Goal: Task Accomplishment & Management: Manage account settings

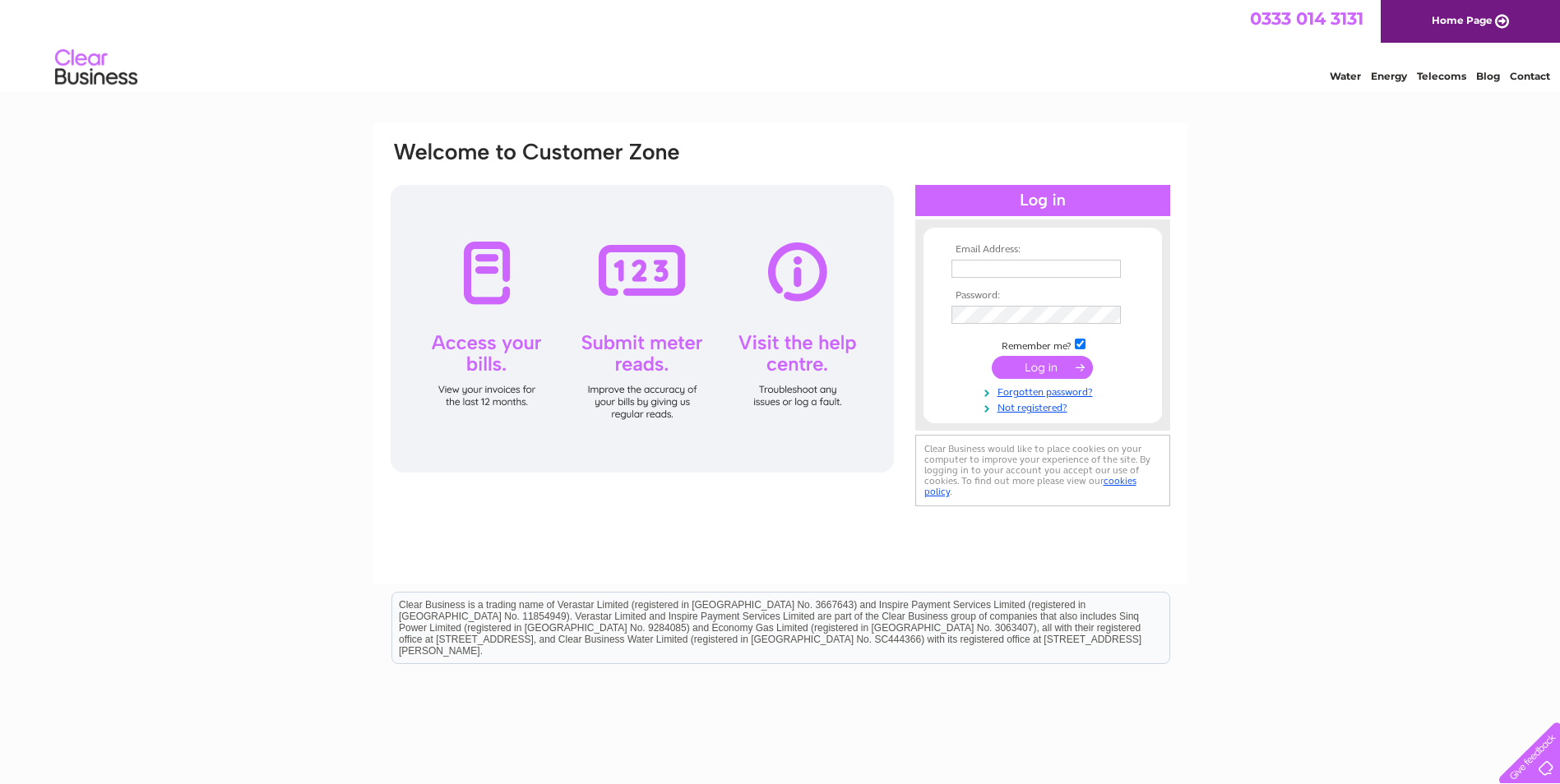
type input "karen@fortress-sefa.com"
click at [1050, 369] on input "submit" at bounding box center [1042, 367] width 102 height 23
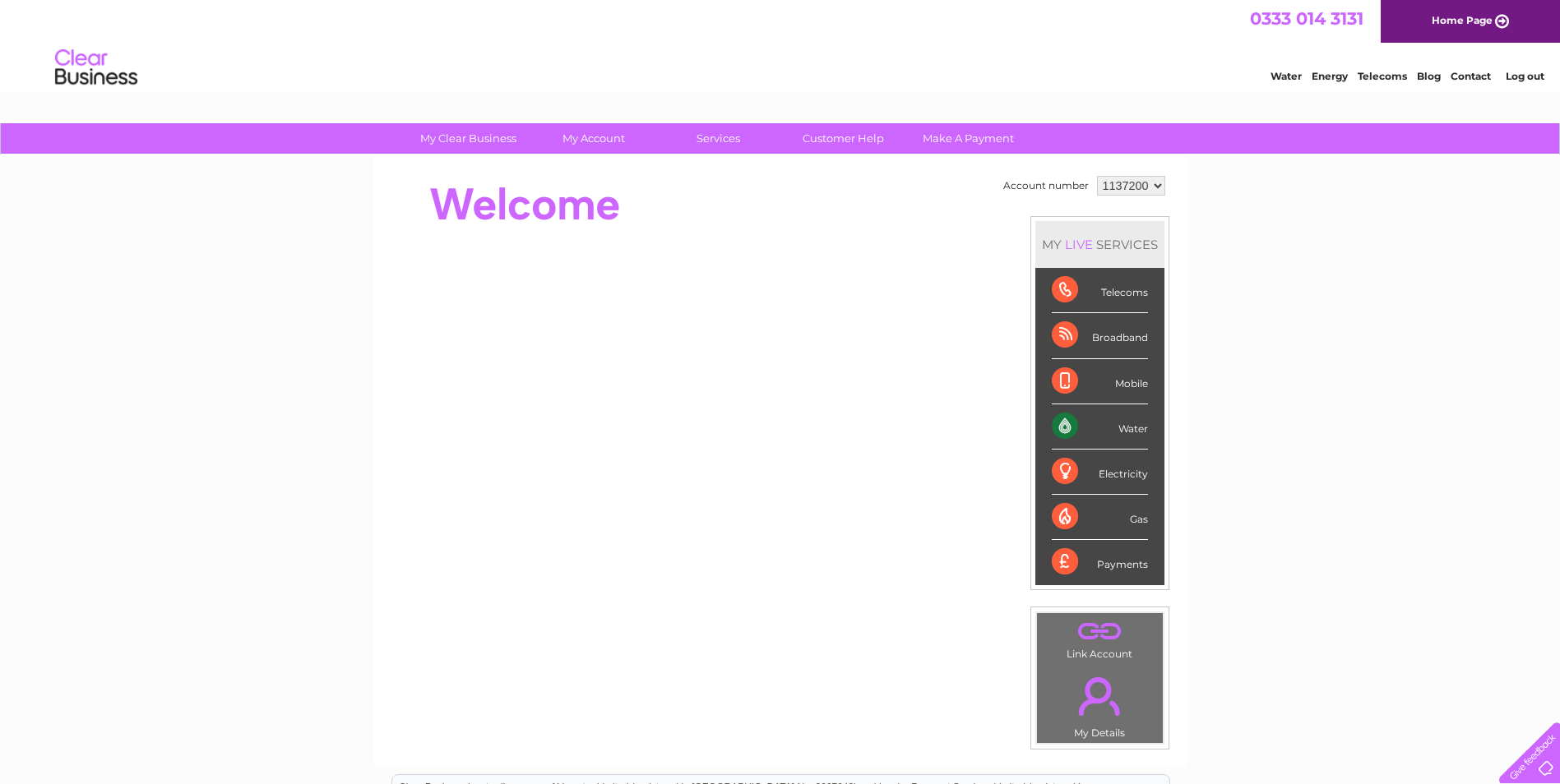
click at [1056, 425] on div "Water" at bounding box center [1099, 426] width 96 height 46
click at [1121, 427] on div "Water" at bounding box center [1099, 426] width 96 height 46
click at [1060, 422] on div "Water" at bounding box center [1099, 426] width 96 height 46
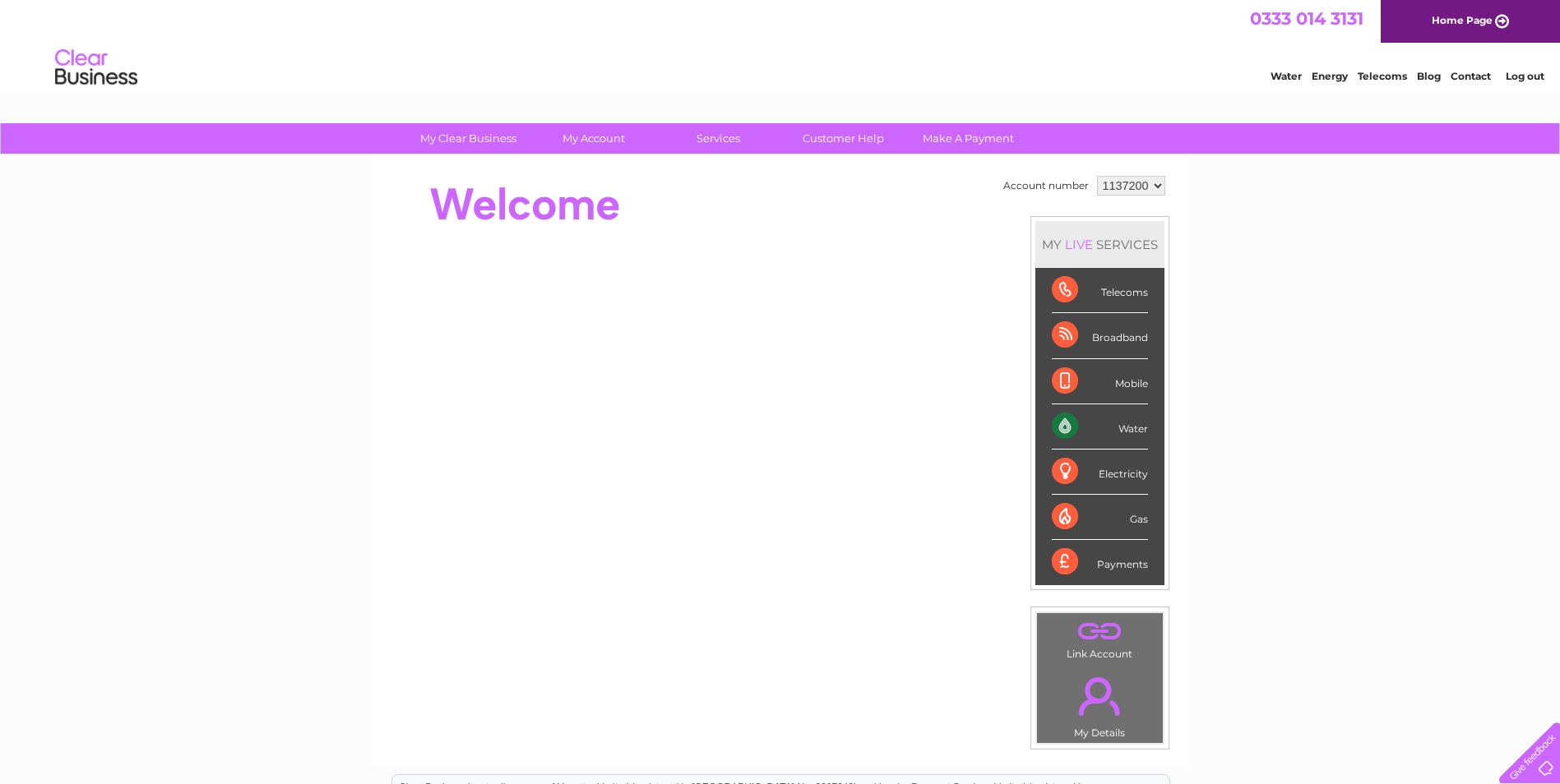
click at [1060, 422] on div "Water" at bounding box center [1099, 426] width 96 height 46
drag, startPoint x: 1060, startPoint y: 422, endPoint x: 1119, endPoint y: 426, distance: 59.1
click at [1119, 426] on div "Water" at bounding box center [1099, 426] width 96 height 46
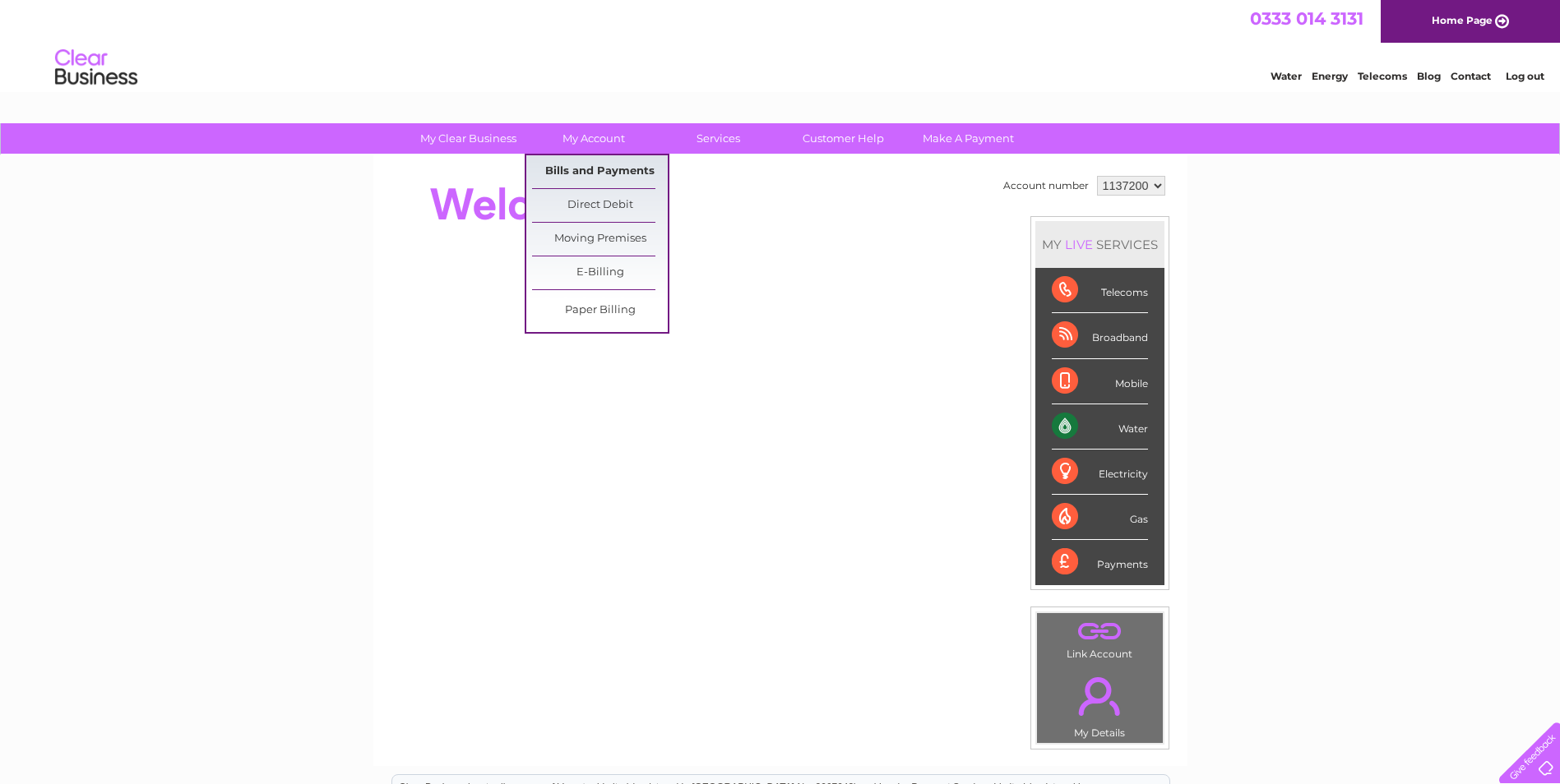
click at [594, 167] on link "Bills and Payments" at bounding box center [600, 171] width 136 height 33
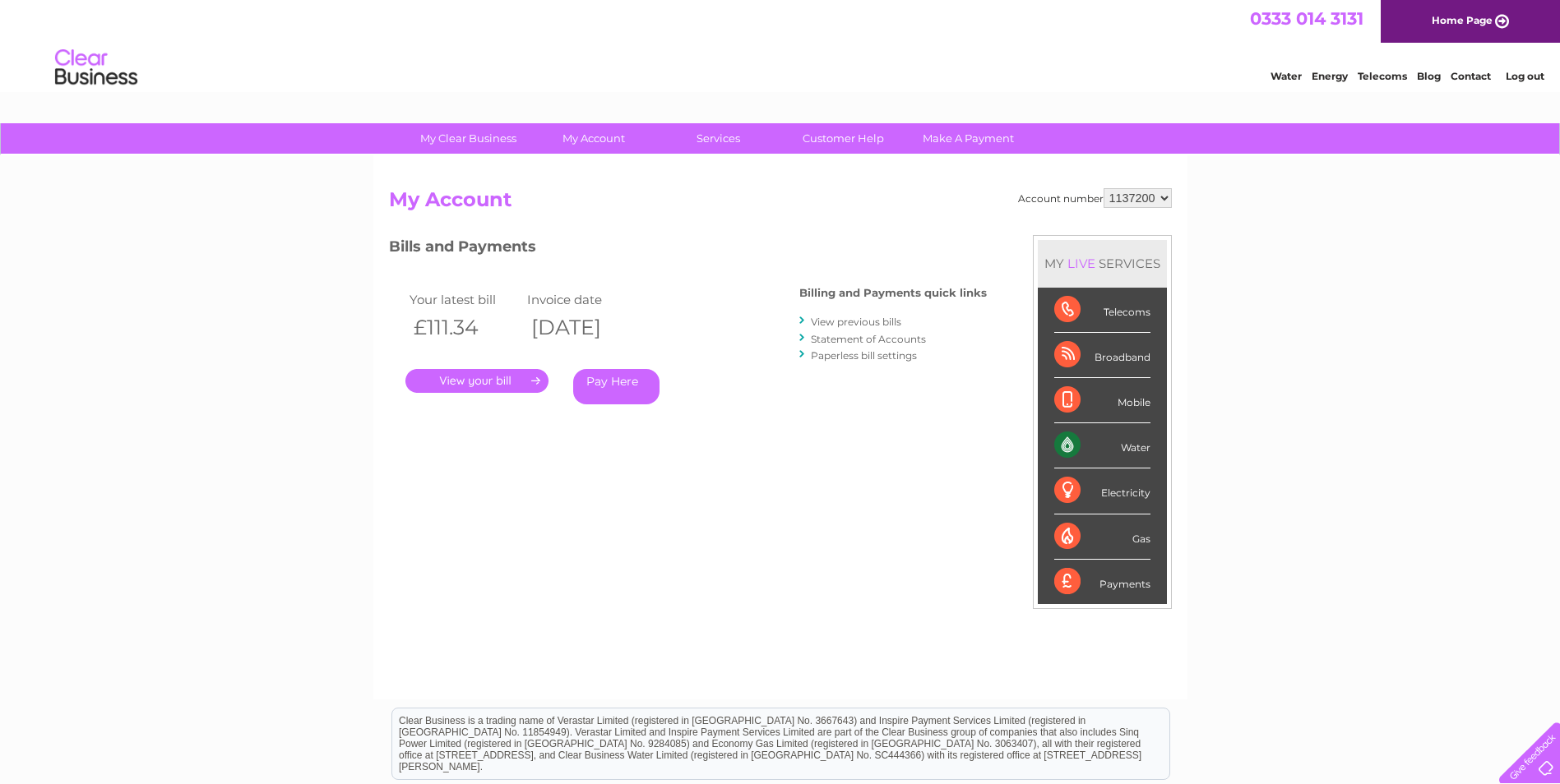
click at [495, 375] on link "." at bounding box center [477, 381] width 143 height 24
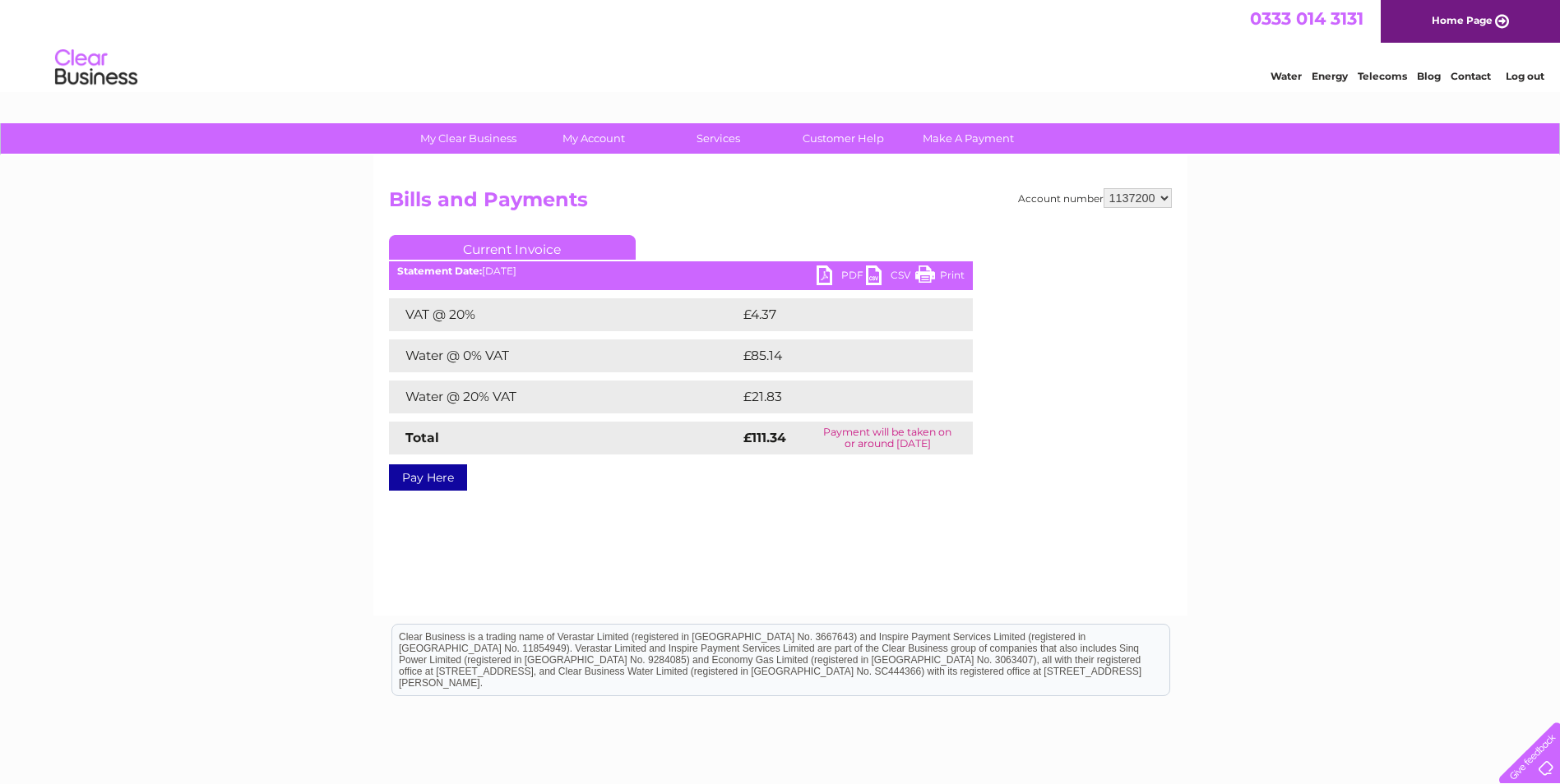
click at [835, 272] on link "PDF" at bounding box center [841, 277] width 49 height 24
